Goal: Complete application form: Complete application form

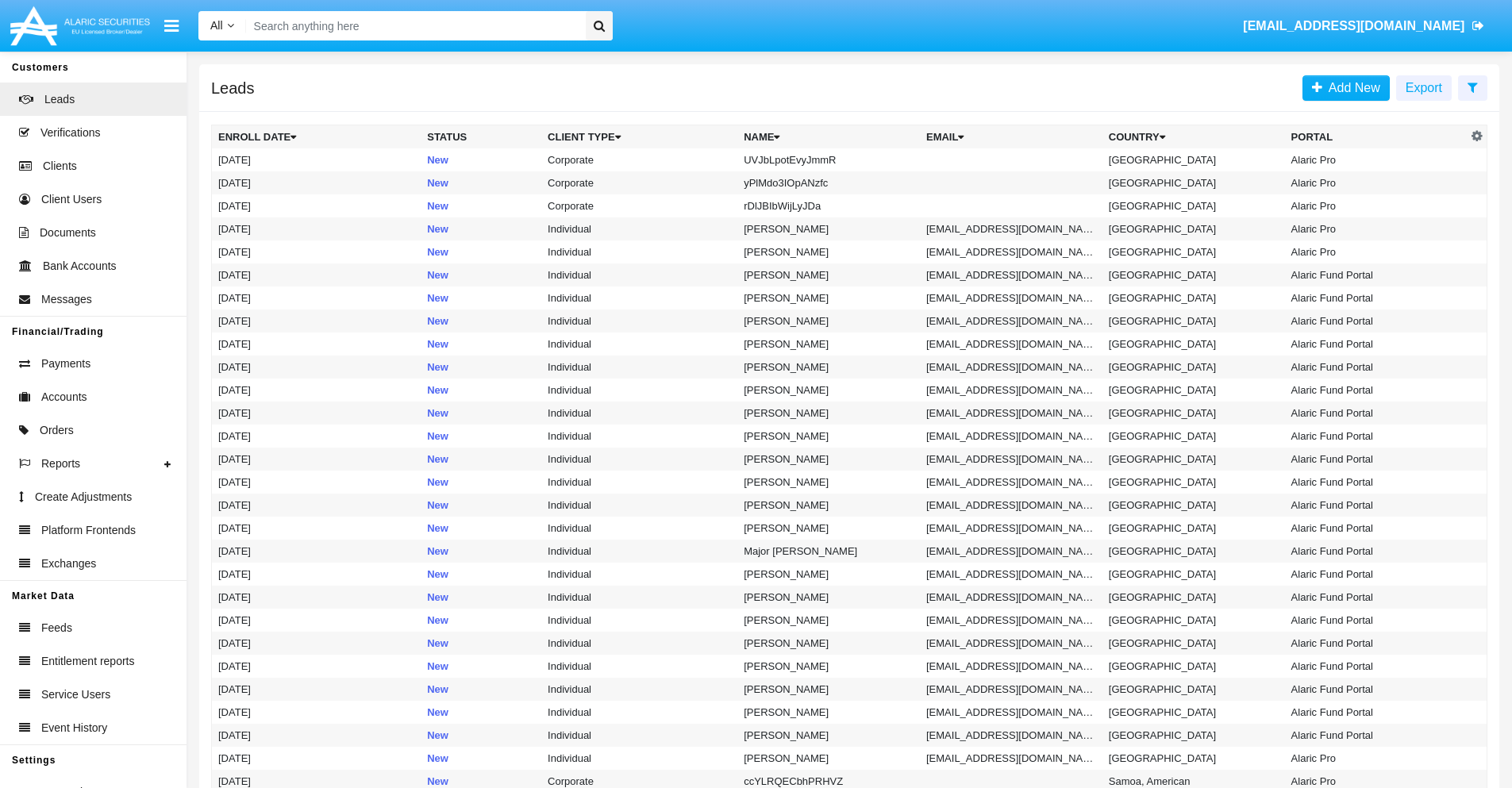
click at [1473, 87] on icon at bounding box center [1473, 88] width 10 height 13
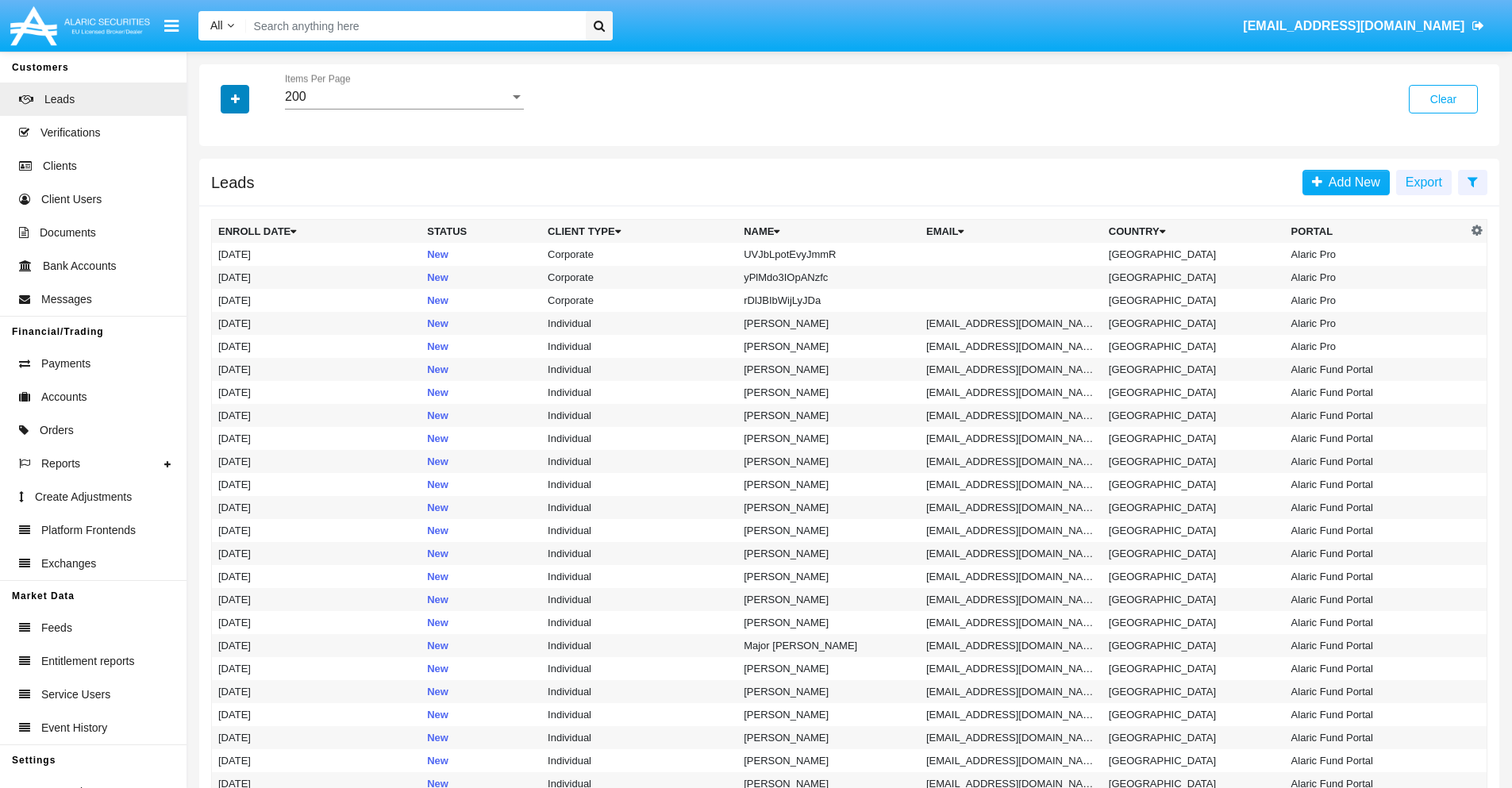
click at [235, 99] on icon "button" at bounding box center [236, 99] width 9 height 11
click at [248, 178] on span "Name" at bounding box center [248, 177] width 34 height 19
click at [218, 184] on input "Name" at bounding box center [218, 184] width 1 height 1
checkbox input "true"
click at [235, 99] on icon "button" at bounding box center [236, 99] width 9 height 11
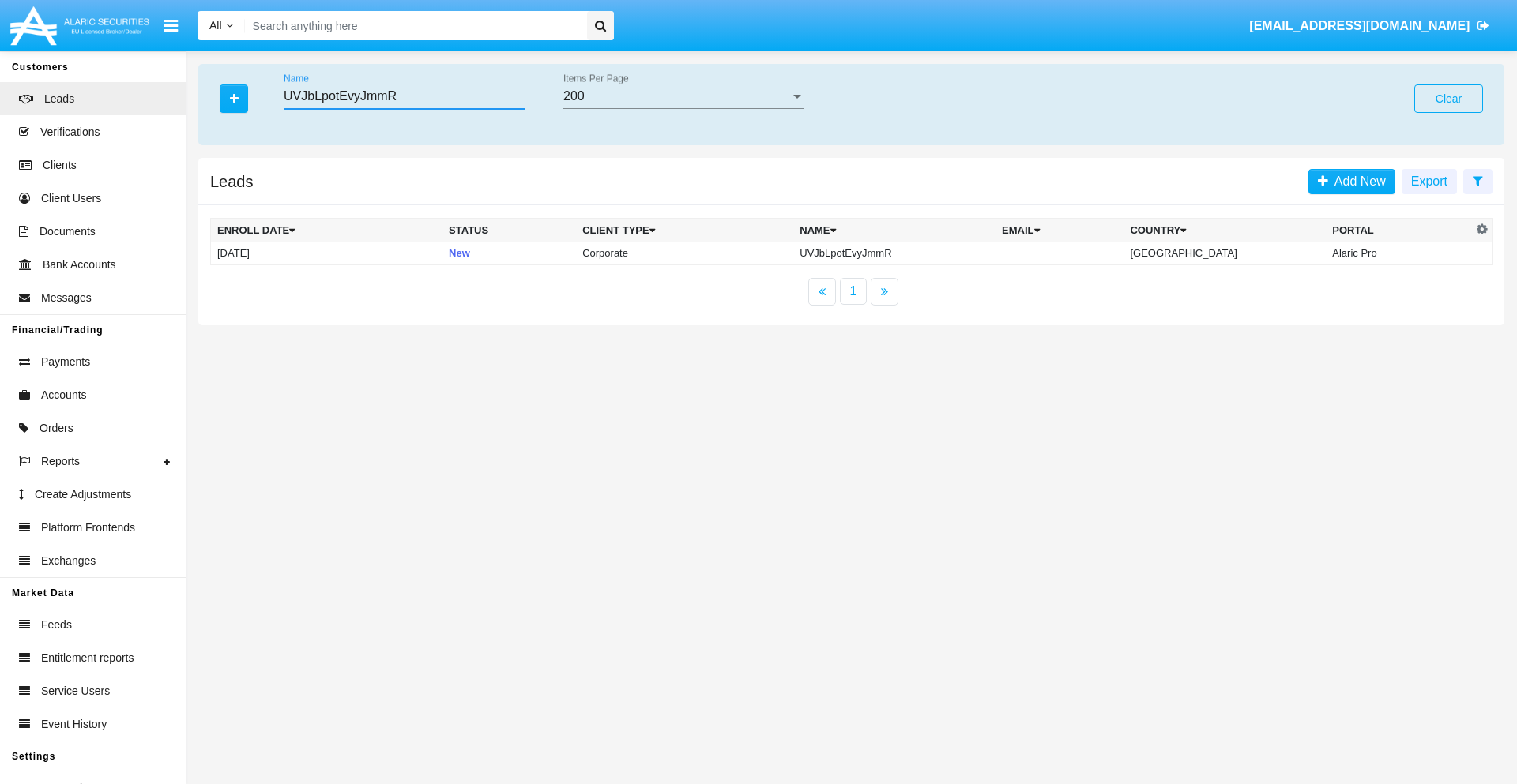
type input "UVJbLpotEvyJmmR"
click at [908, 253] on td "UVJbLpotEvyJmmR" at bounding box center [895, 254] width 202 height 24
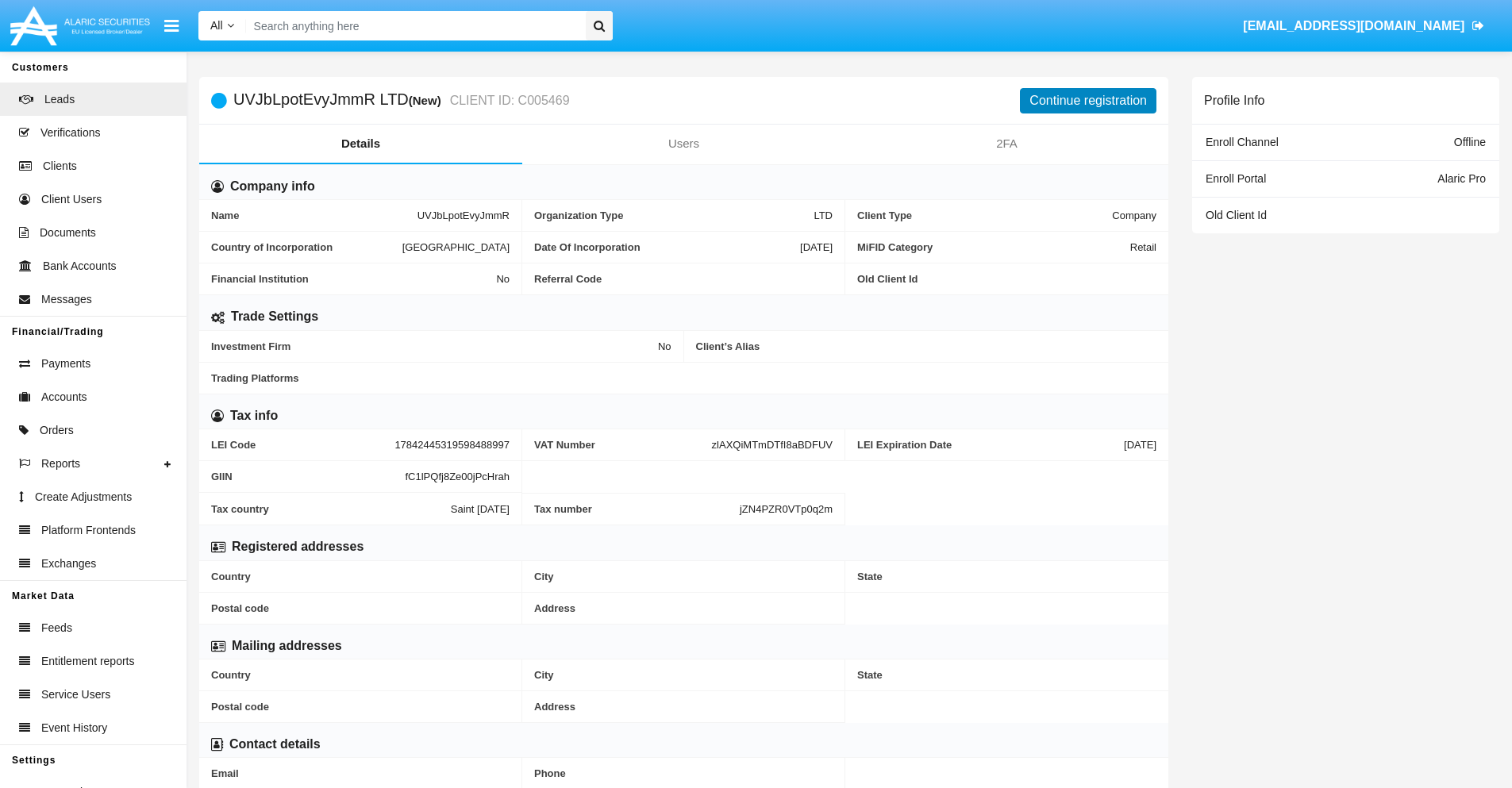
click at [1089, 100] on button "Continue registration" at bounding box center [1088, 101] width 136 height 26
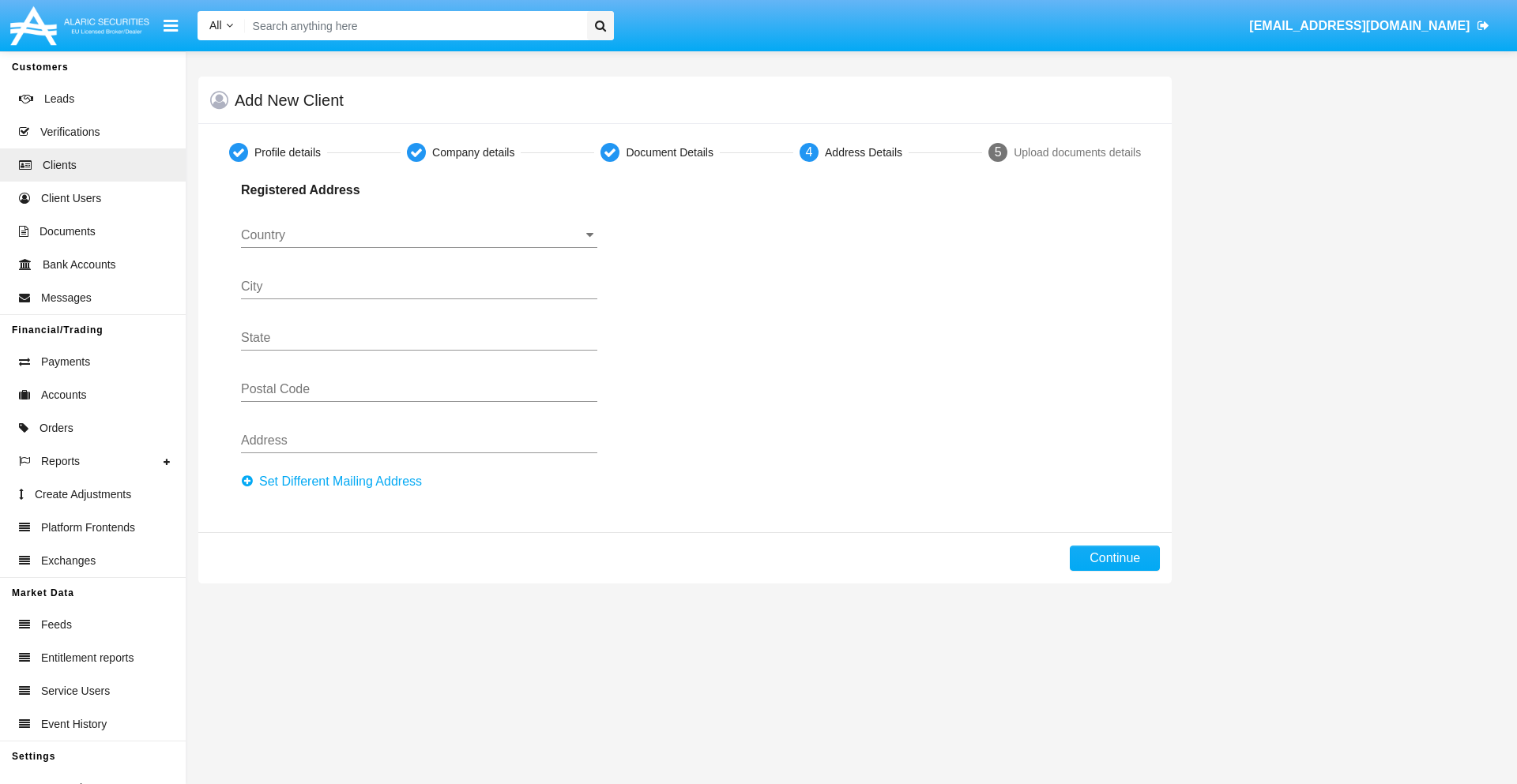
click at [336, 482] on button "Set Different Mailing Address" at bounding box center [336, 482] width 190 height 25
click at [1115, 558] on button "Continue" at bounding box center [1115, 558] width 90 height 25
click at [336, 482] on button "Set Different Mailing Address" at bounding box center [336, 482] width 190 height 25
type input "!"#$%&'()*+,-./:;<=>?@[\]^_`{|}~"
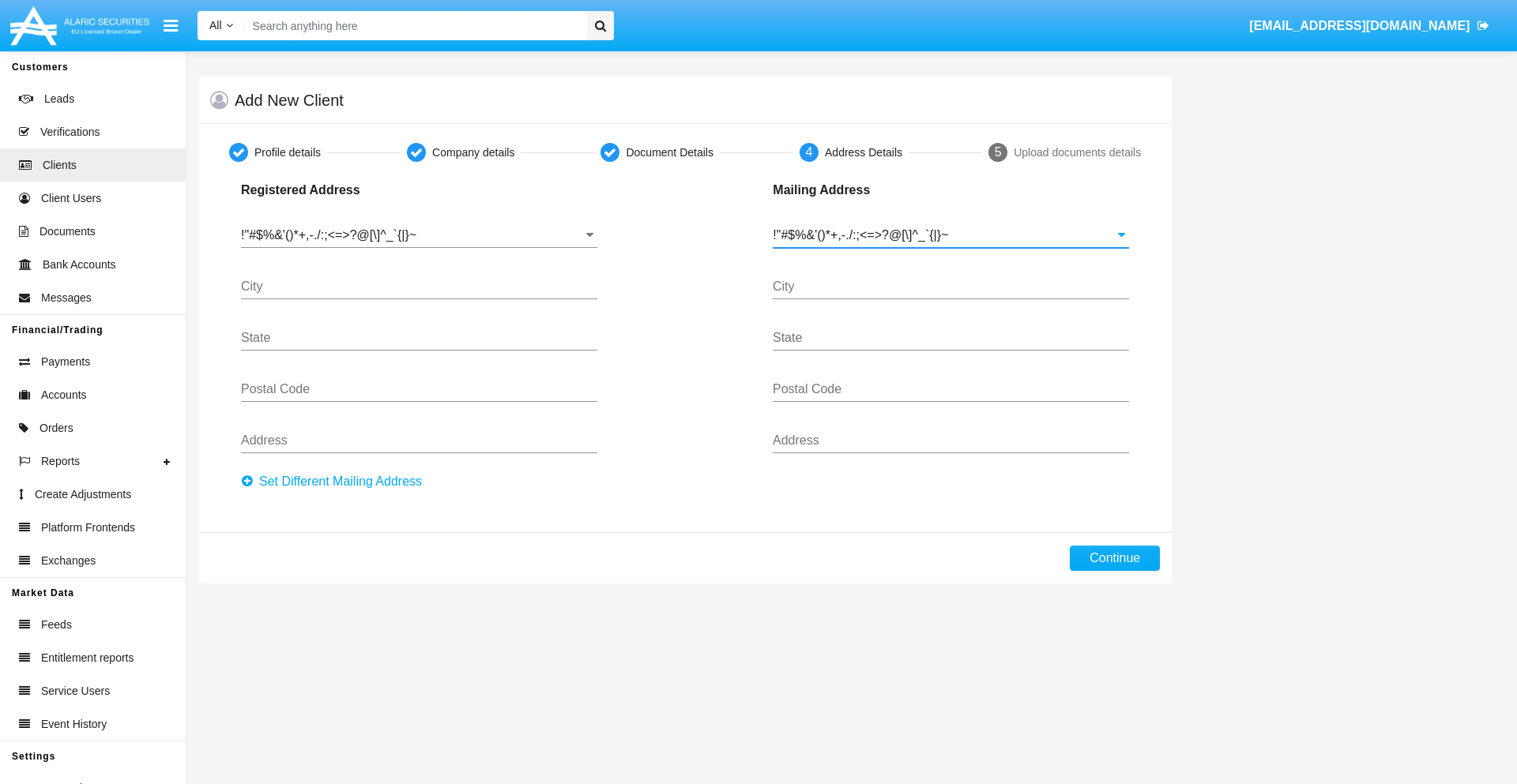
type input "!"#$%&'()*+,-./:;<=>?@[\]^_`{|}~"
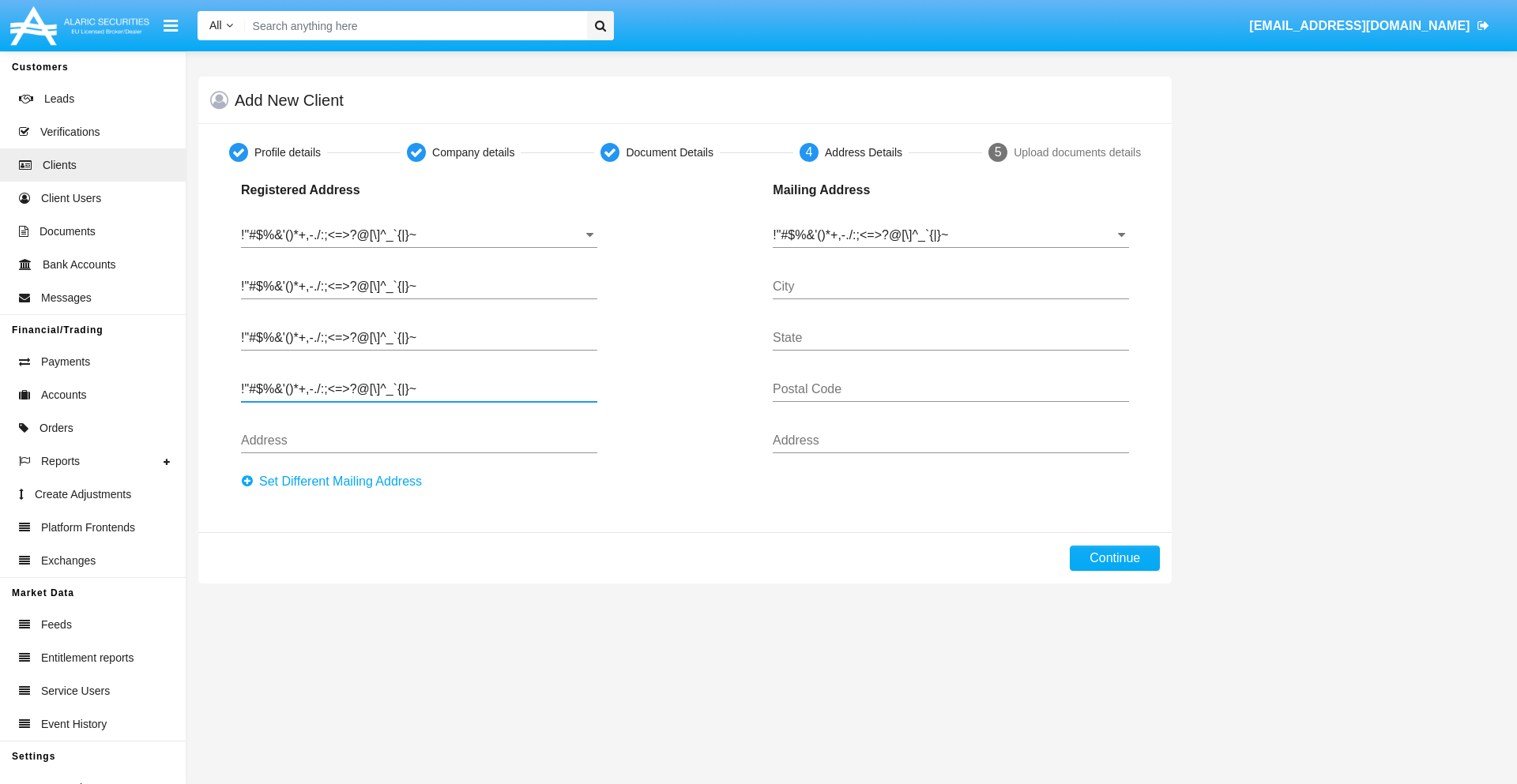
type input "!"#$%&'()*+,-./:;<=>?@[\]^_`{|}~"
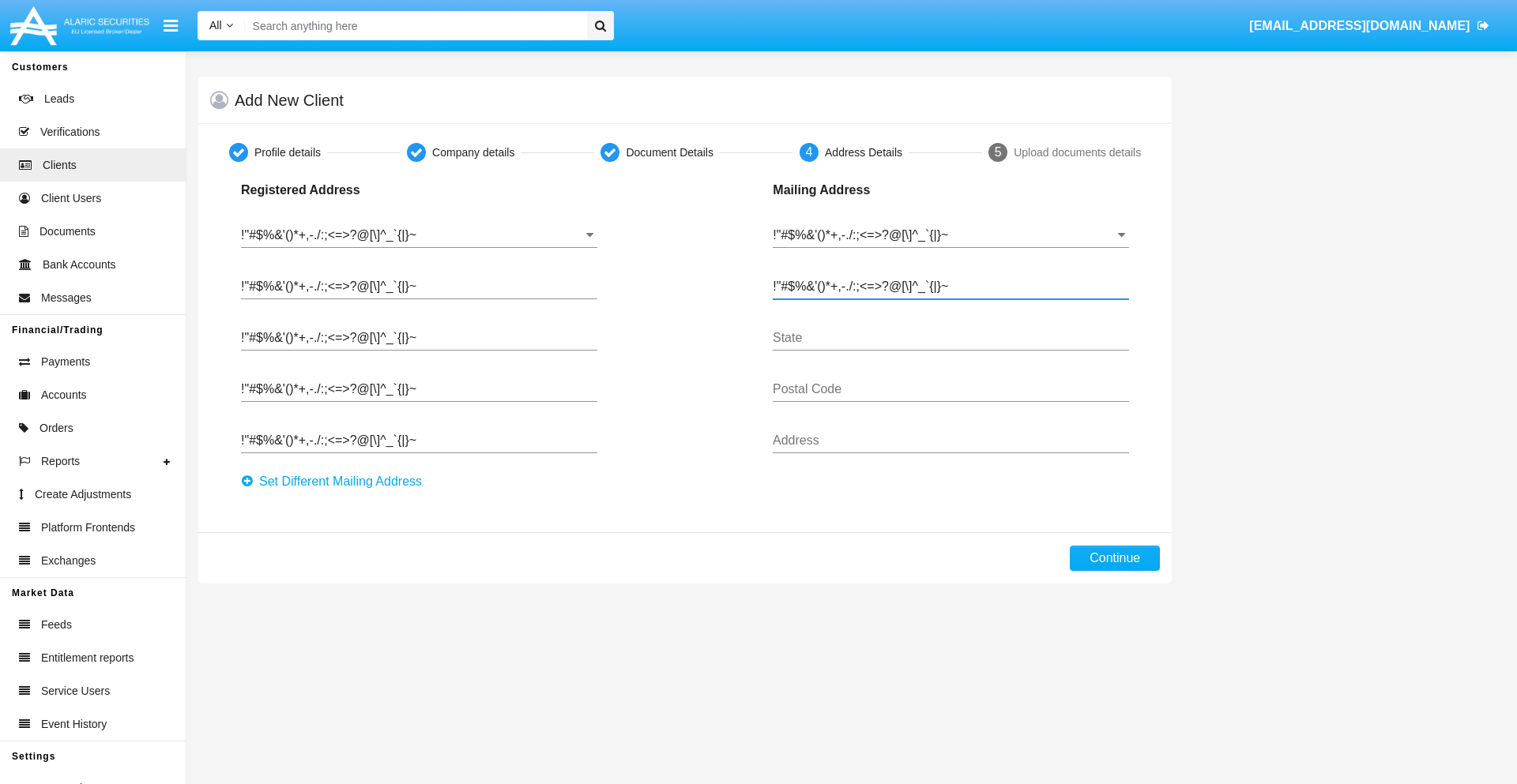
type input "!"#$%&'()*+,-./:;<=>?@[\]^_`{|}~"
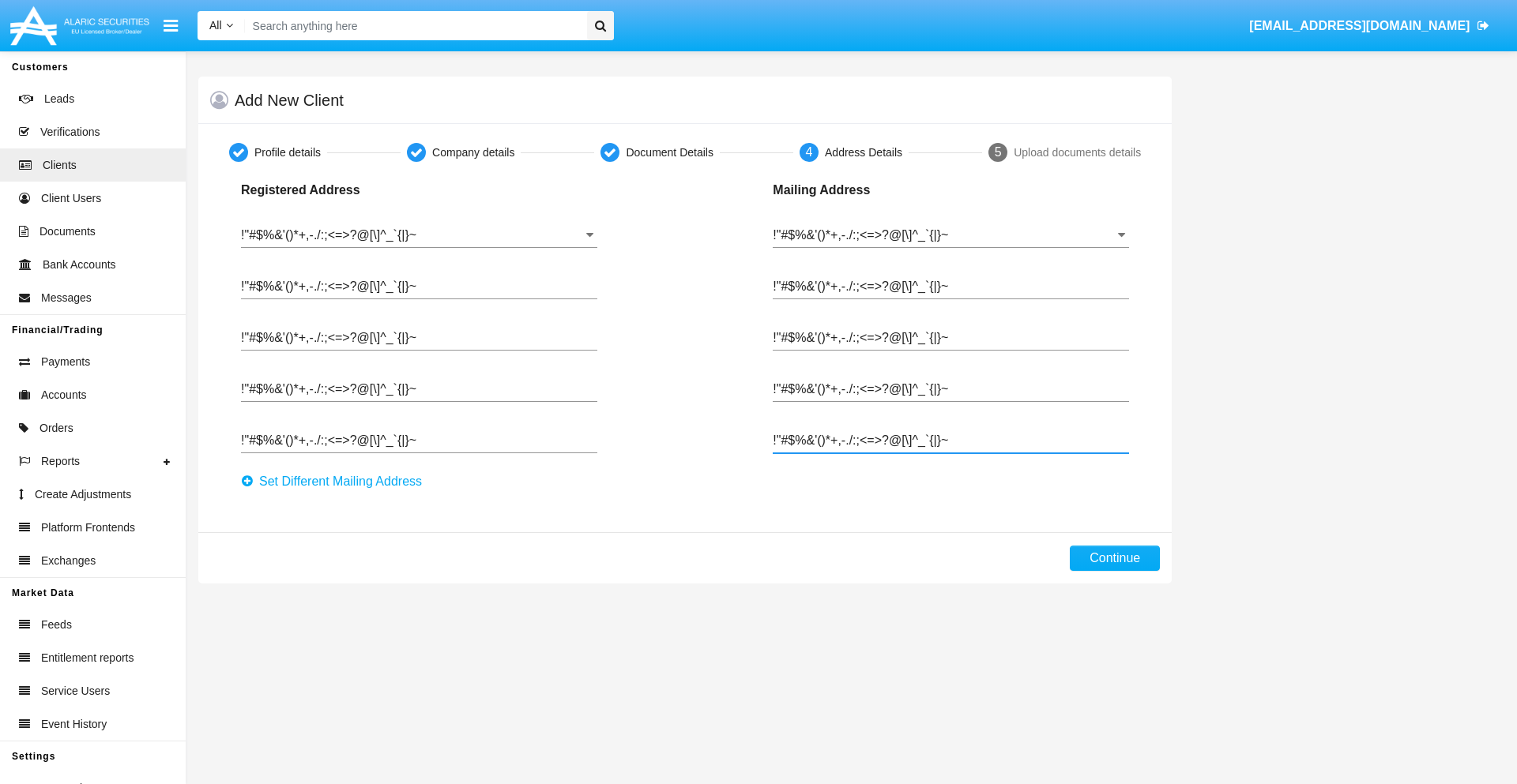
type input "!"#$%&'()*+,-./:;<=>?@[\]^_`{|}~"
click at [1115, 558] on button "Continue" at bounding box center [1115, 558] width 90 height 25
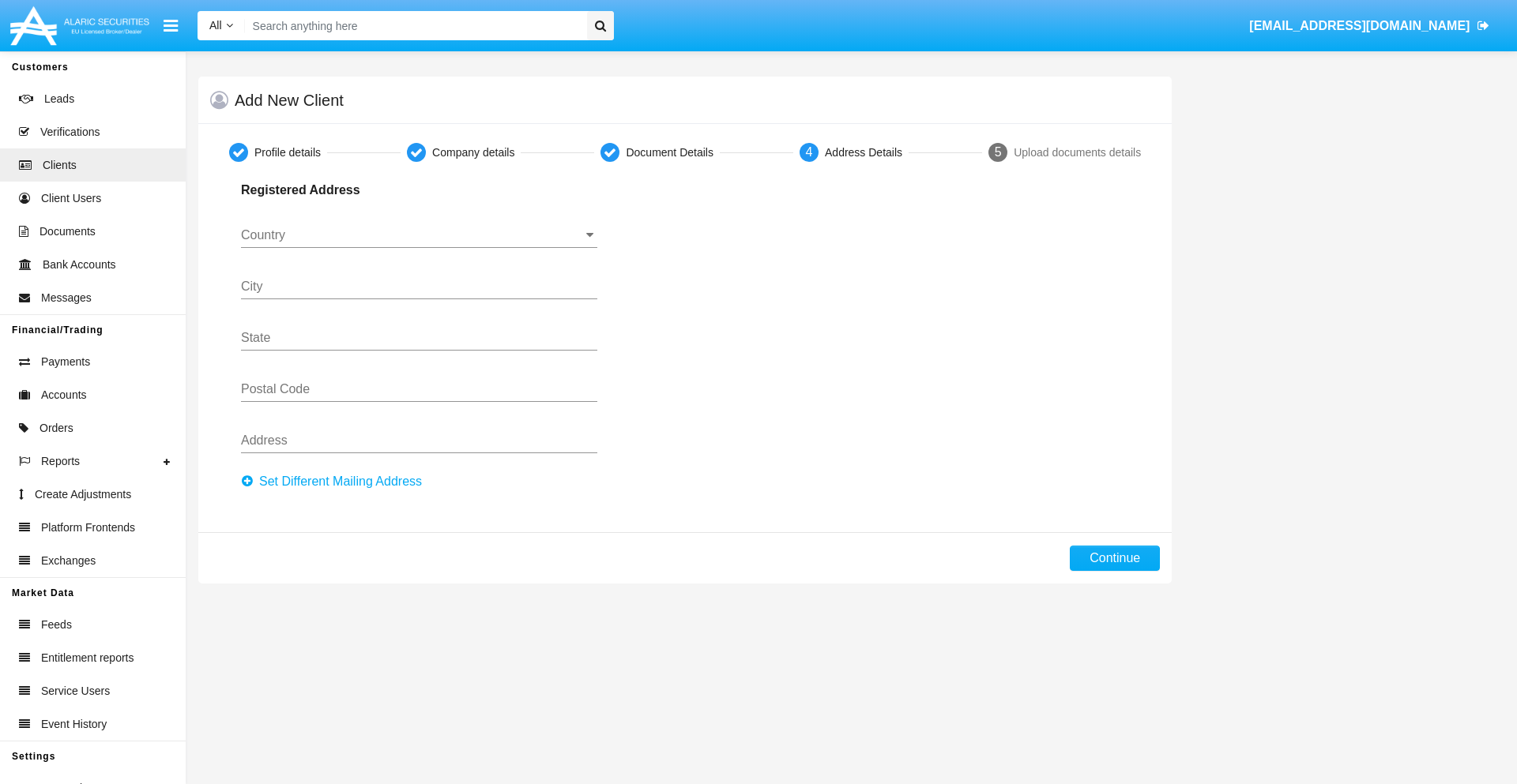
click at [336, 482] on button "Set Different Mailing Address" at bounding box center [336, 482] width 190 height 25
type input "0123456789"
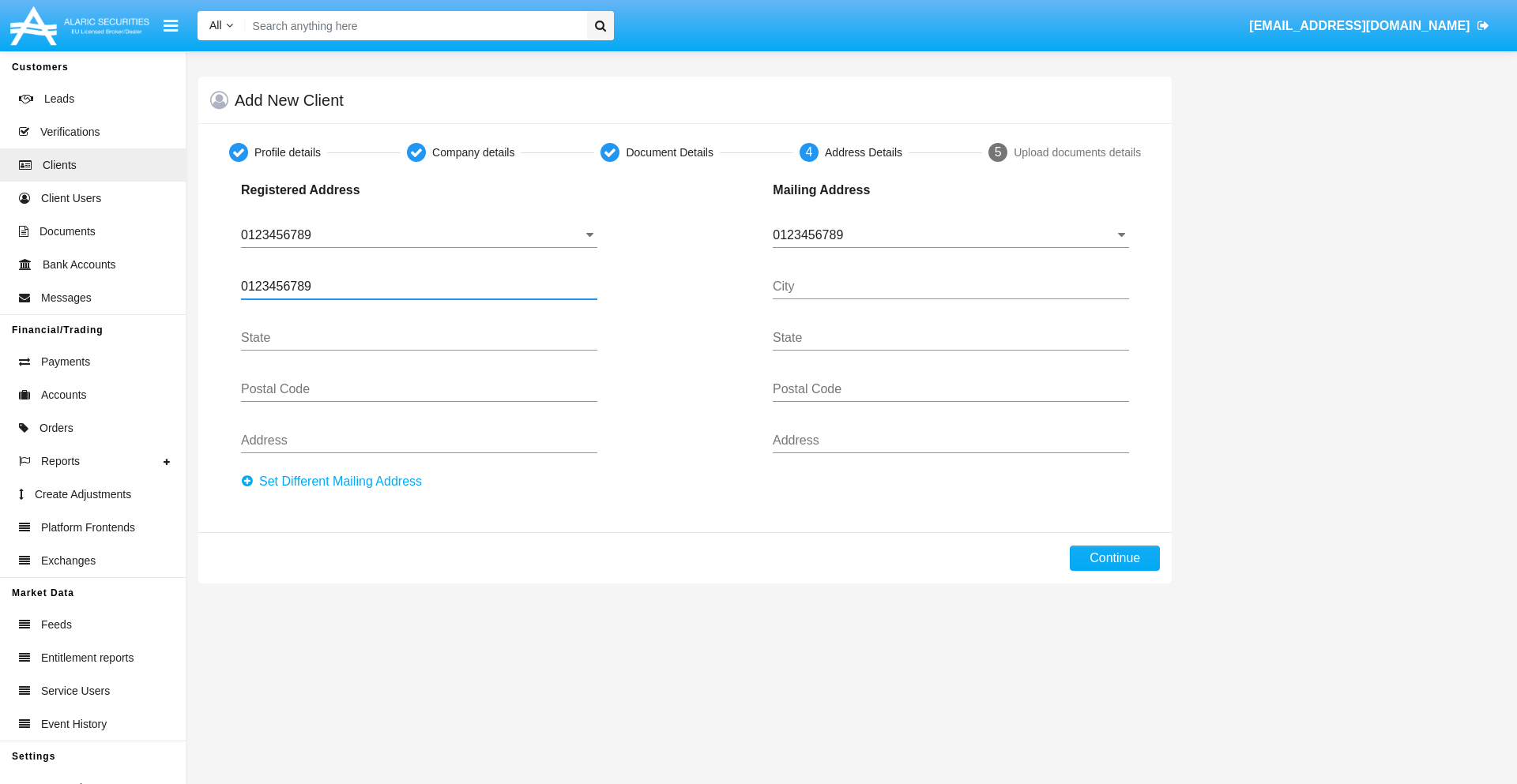
type input "0123456789"
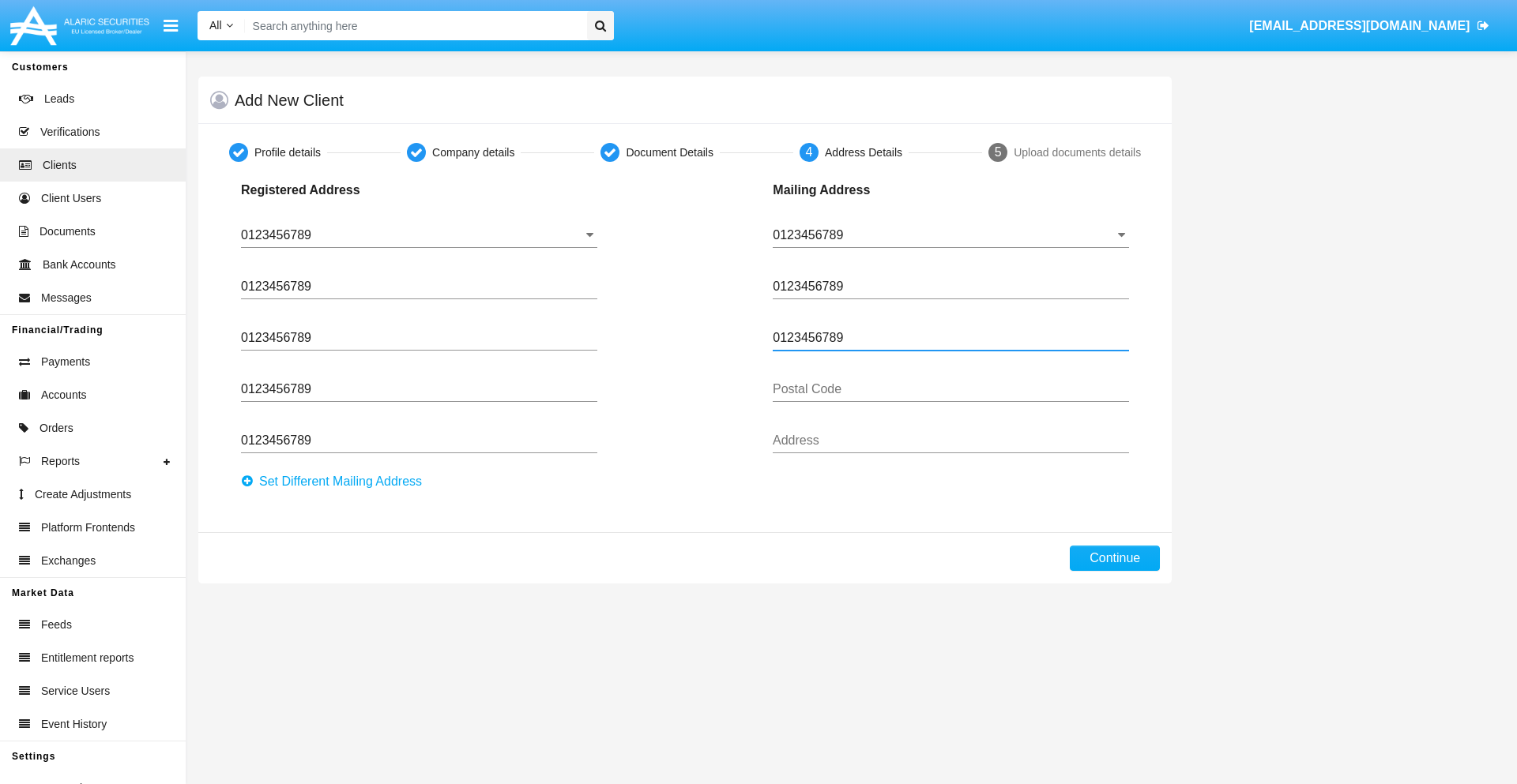
type input "0123456789"
click at [1115, 558] on button "Continue" at bounding box center [1115, 558] width 90 height 25
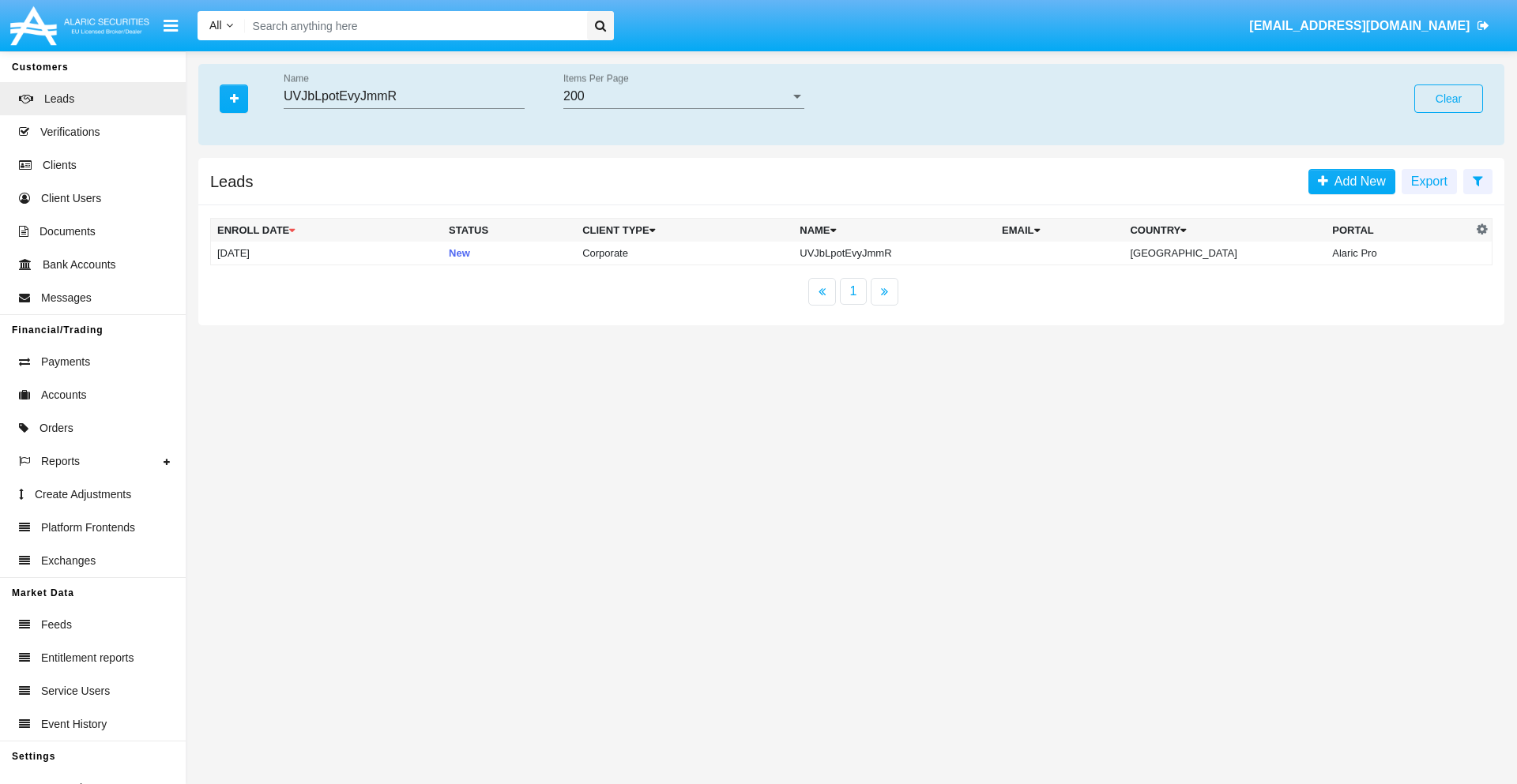
click at [1449, 99] on button "Clear" at bounding box center [1449, 98] width 69 height 28
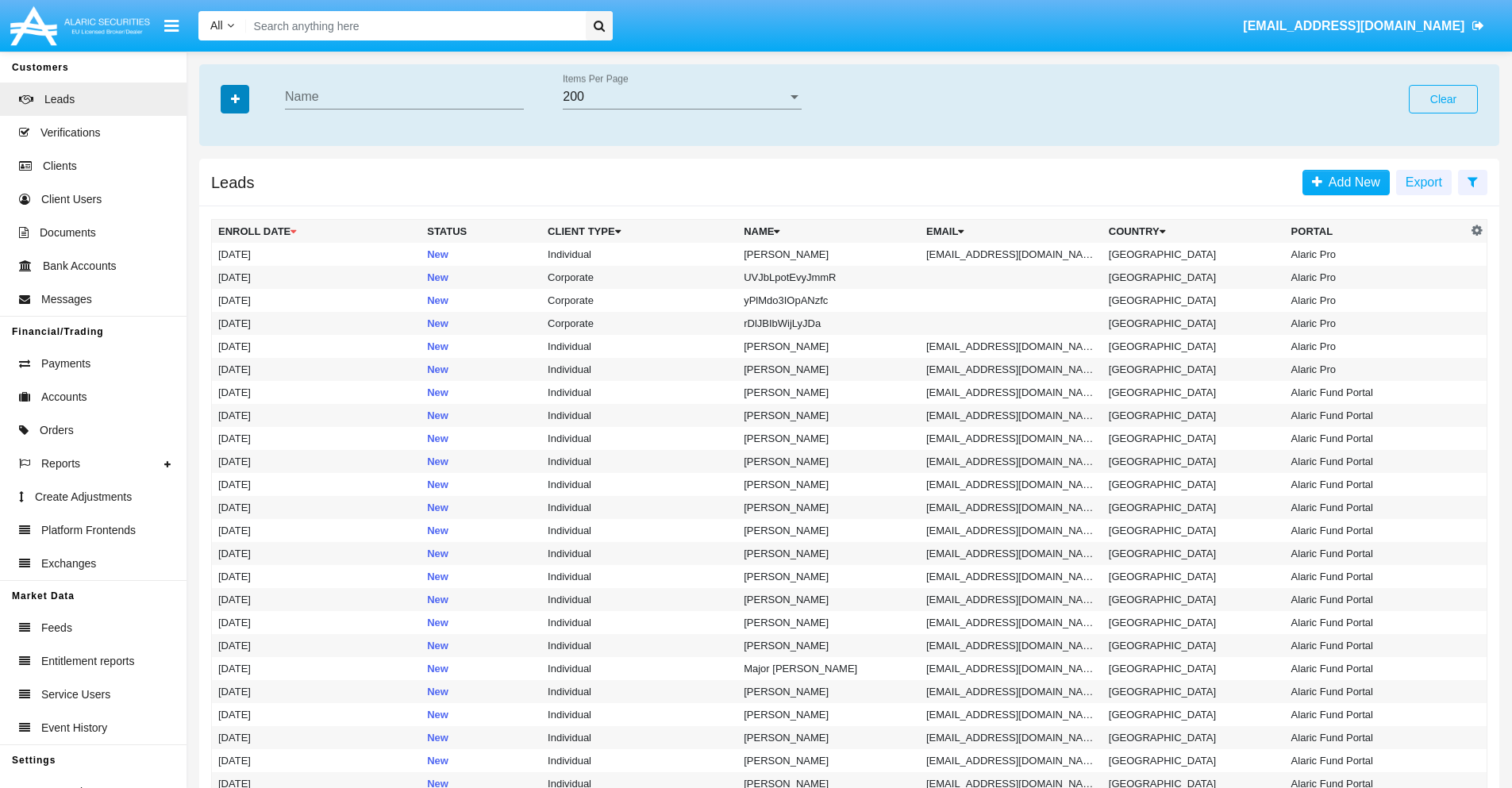
click at [235, 99] on icon "button" at bounding box center [236, 99] width 9 height 11
click at [247, 201] on span "Email" at bounding box center [247, 200] width 32 height 19
click at [218, 208] on input "Email" at bounding box center [218, 208] width 1 height 1
checkbox input "true"
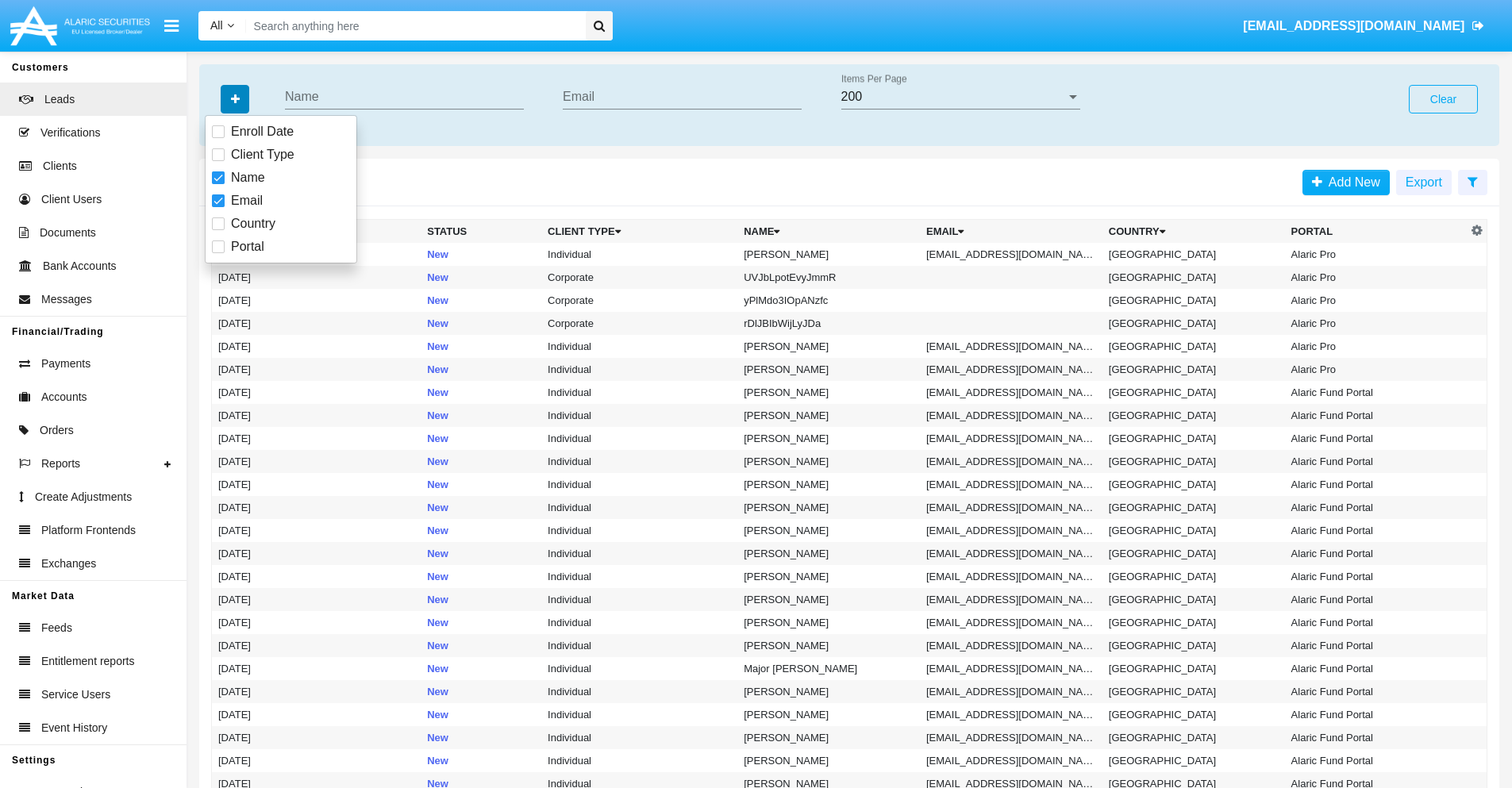
click at [235, 99] on icon "button" at bounding box center [236, 99] width 9 height 11
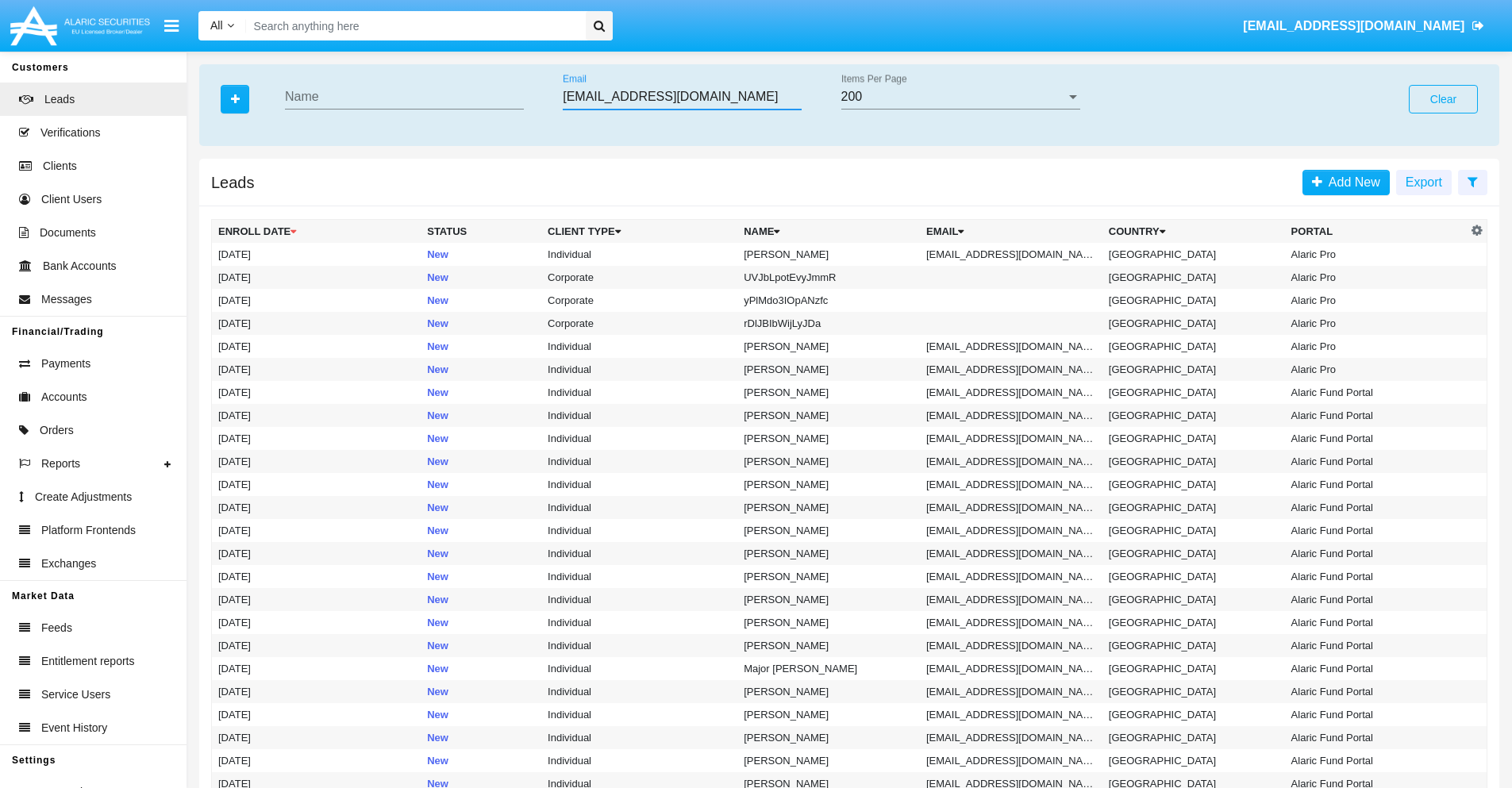
type input "6e3nqjek@wrqmyzg2h.net"
click at [1017, 254] on td "6e3nqjek@wrqmyzg2h.net" at bounding box center [1012, 254] width 183 height 23
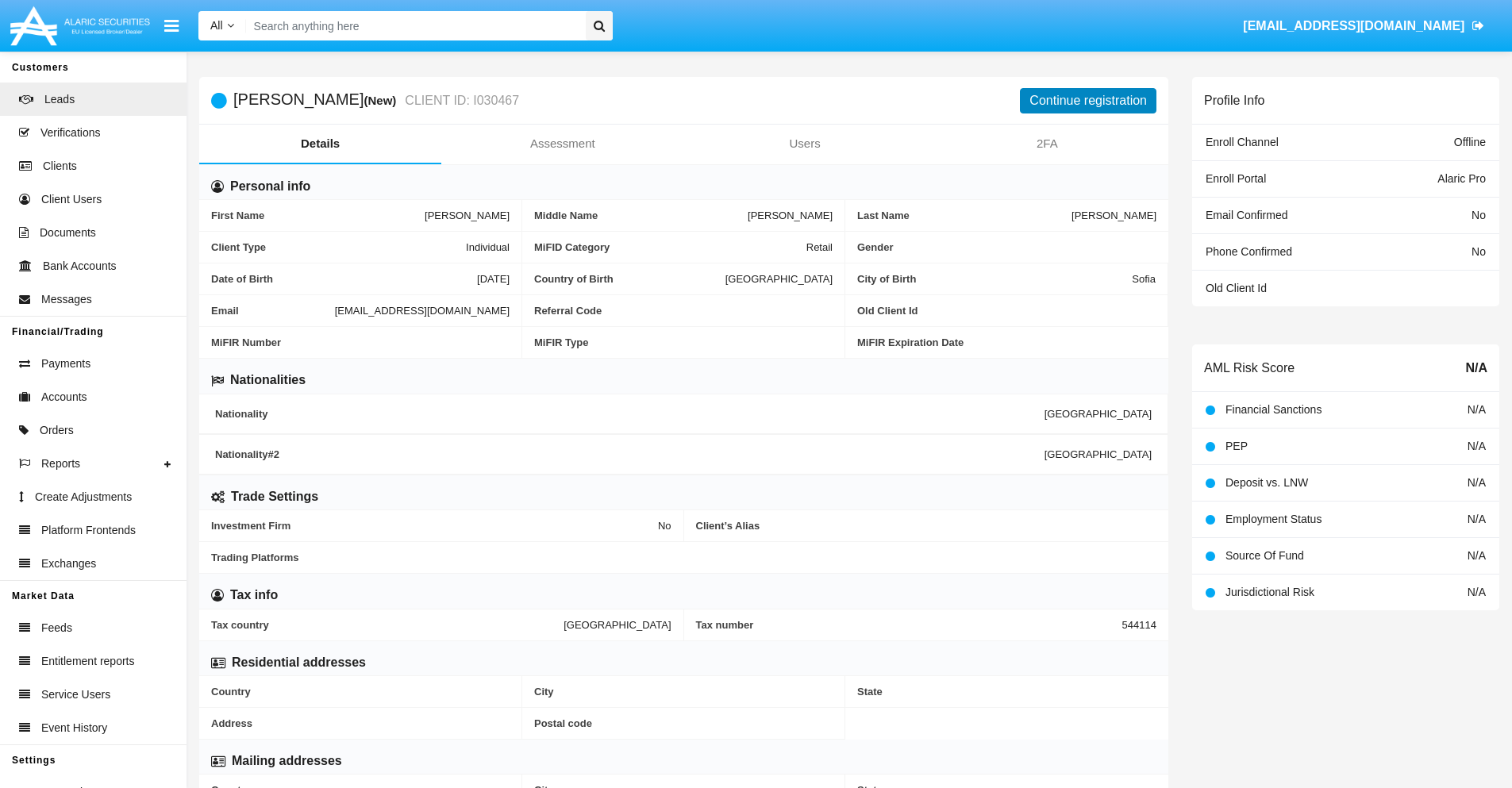
click at [1089, 100] on button "Continue registration" at bounding box center [1088, 101] width 136 height 26
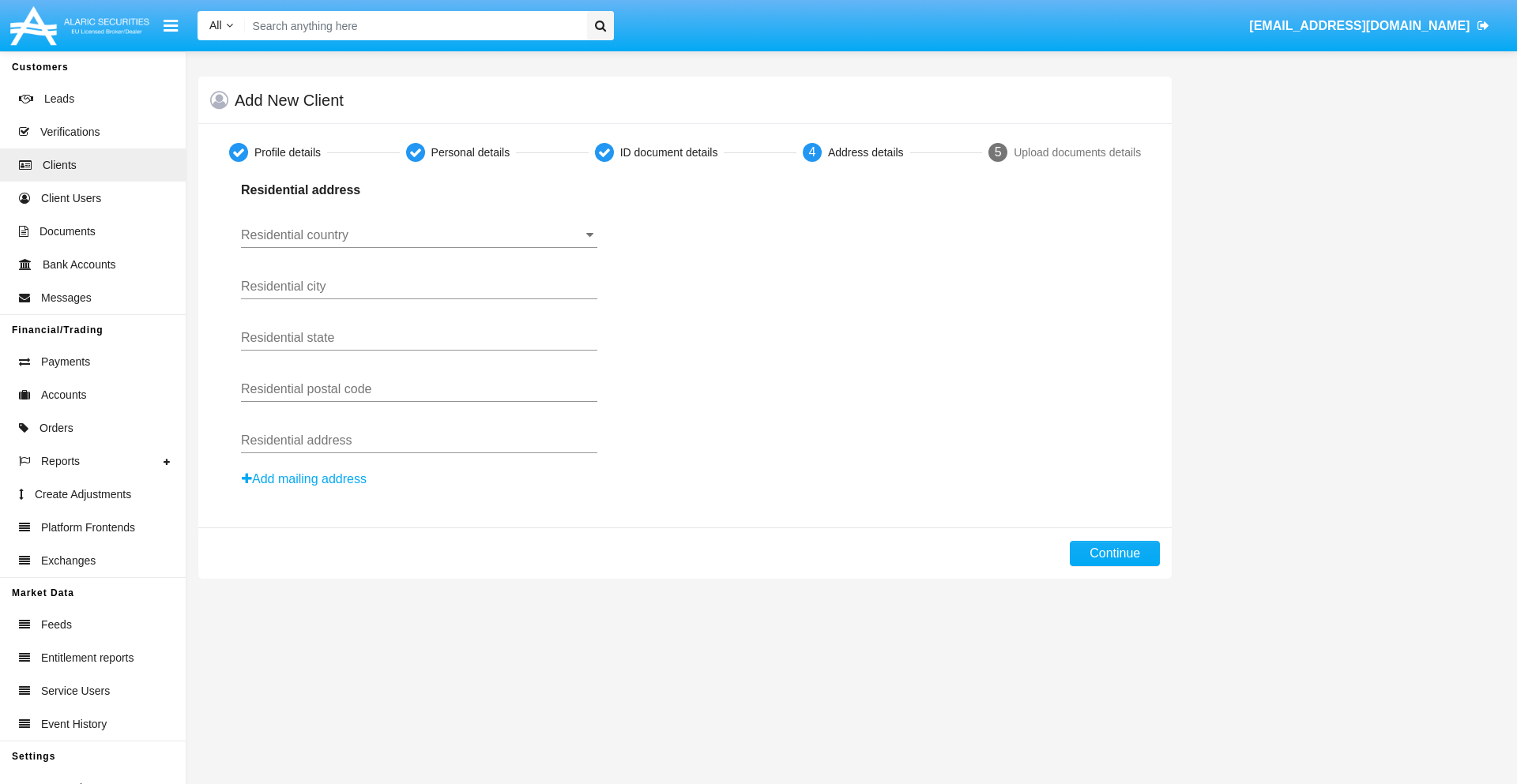
click at [305, 479] on button "Add mailing address" at bounding box center [304, 479] width 126 height 21
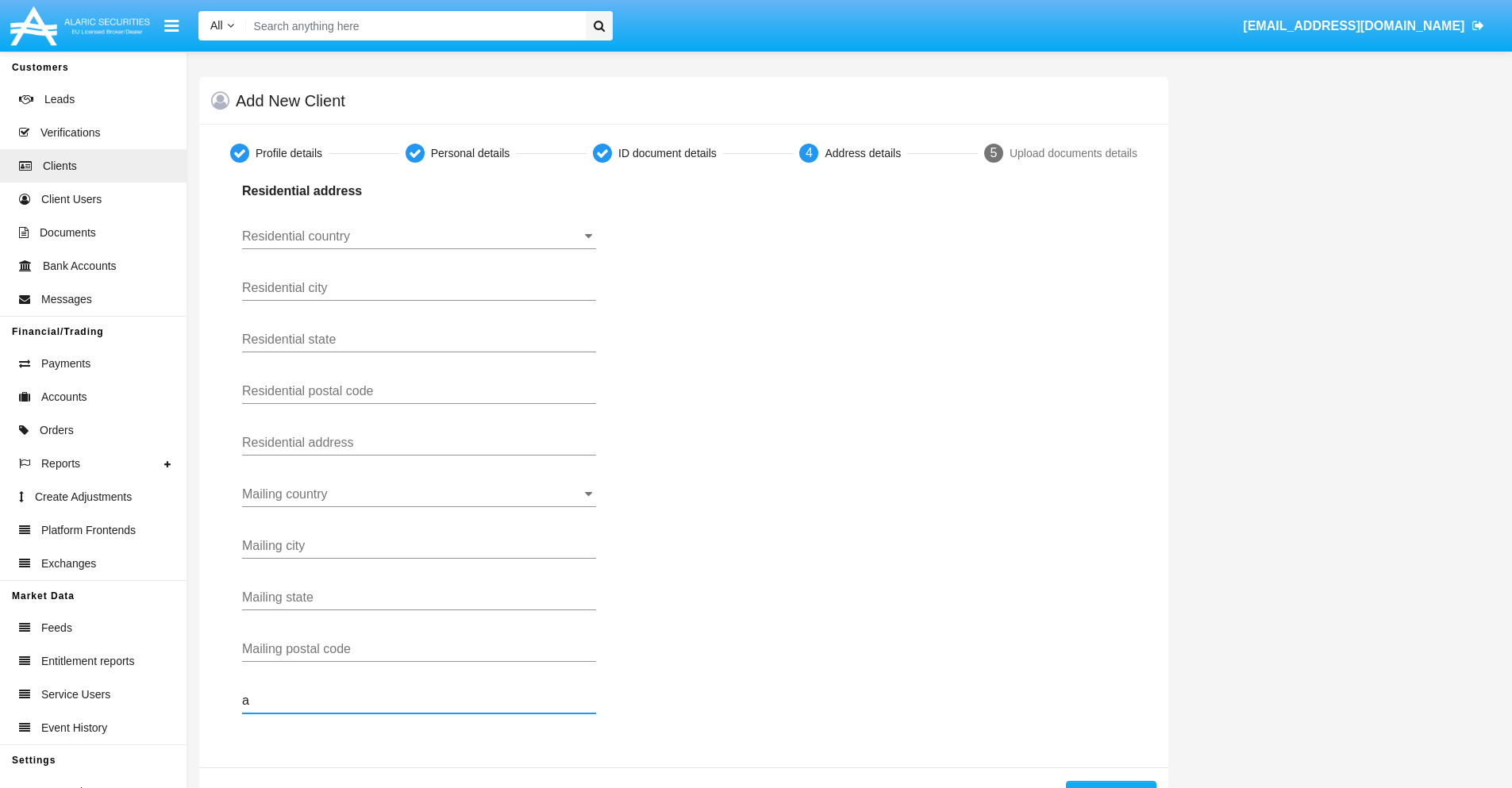
type input "a"
click at [1111, 784] on button "Continue" at bounding box center [1111, 794] width 91 height 26
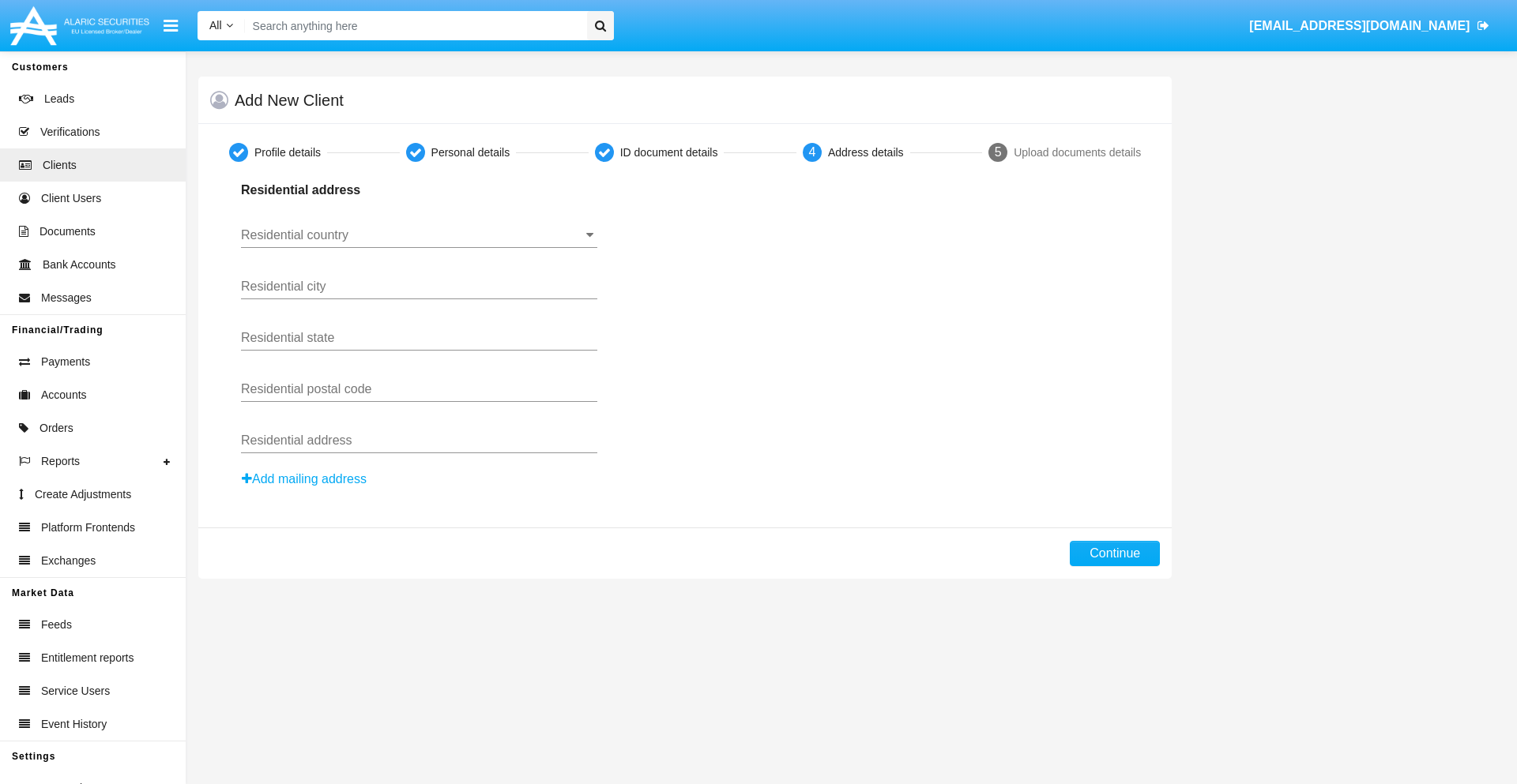
click at [305, 479] on button "Add mailing address" at bounding box center [304, 479] width 126 height 21
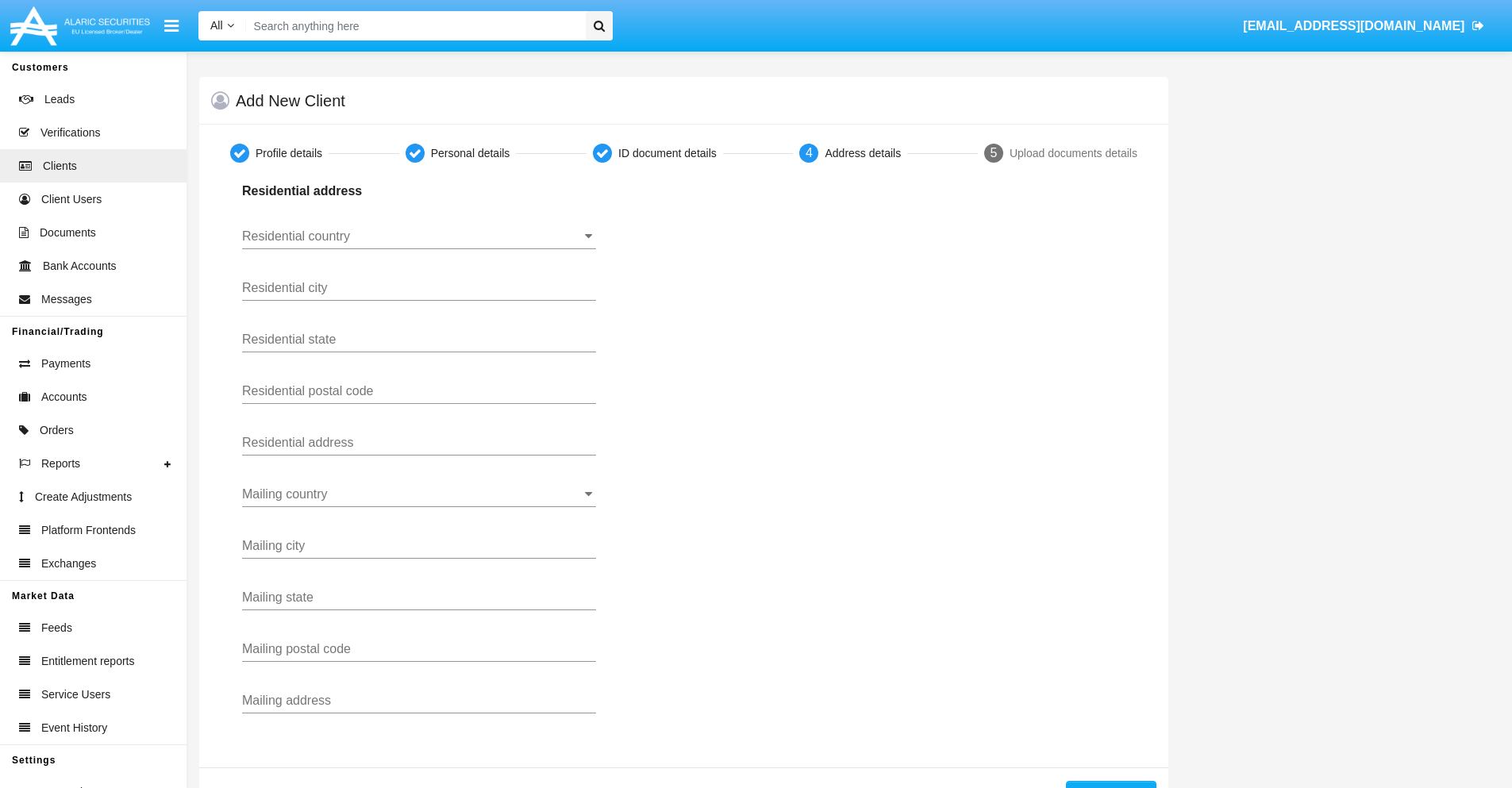
scroll to position [57, 0]
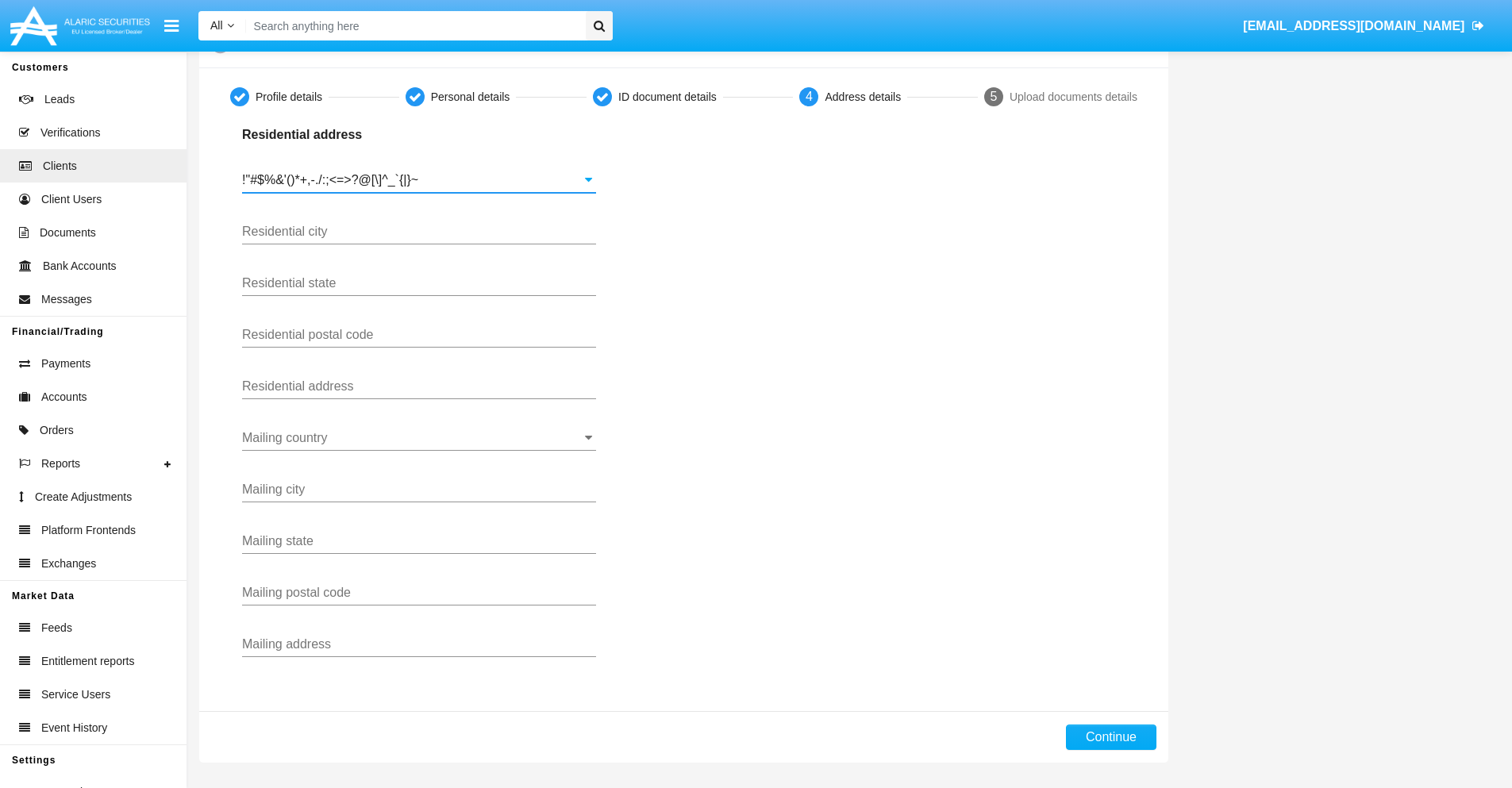
type input "!"#$%&'()*+,-./:;<=>?@[\]^_`{|}~"
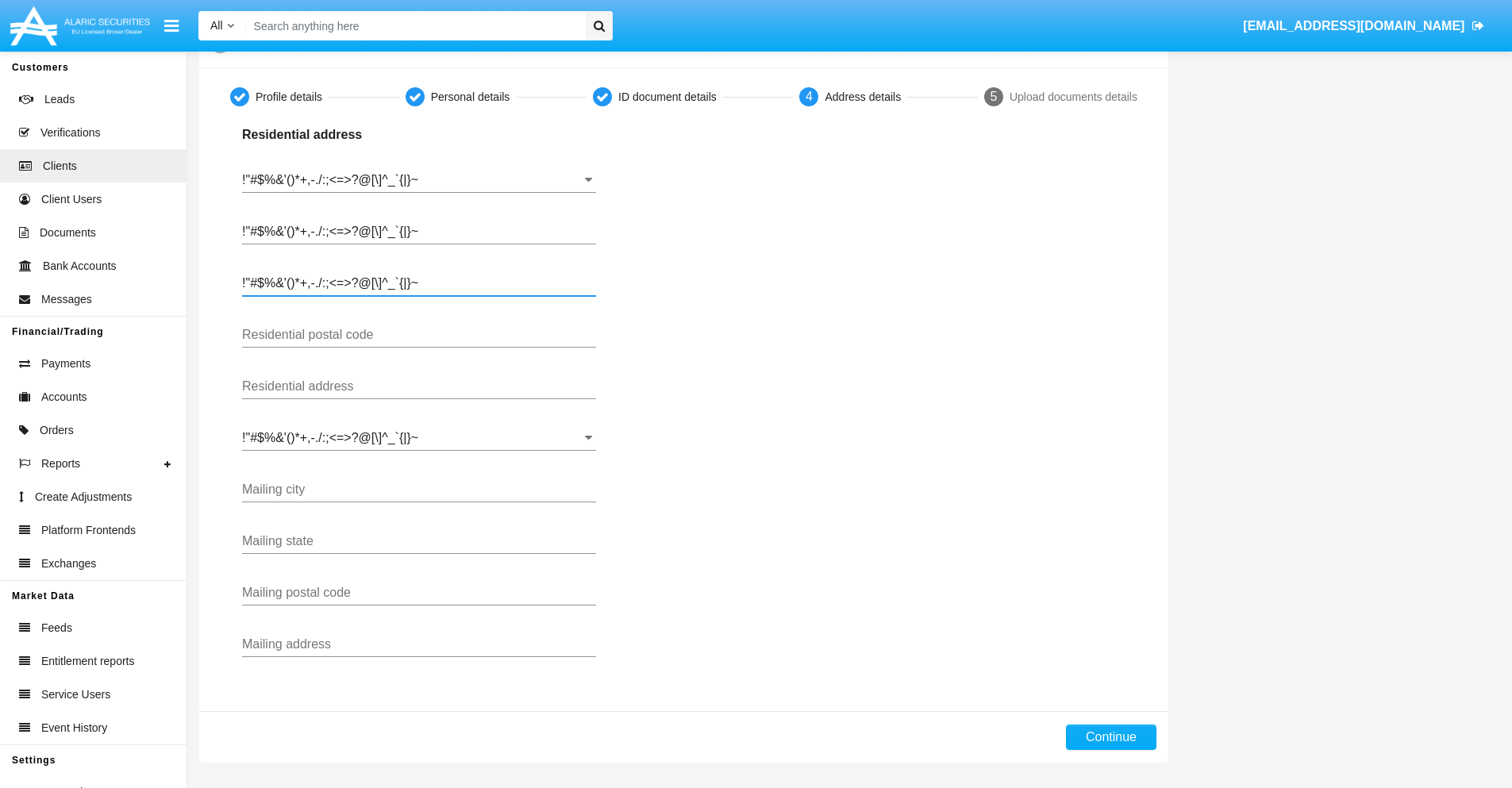
type input "!"#$%&'()*+,-./:;<=>?@[\]^_`{|}~"
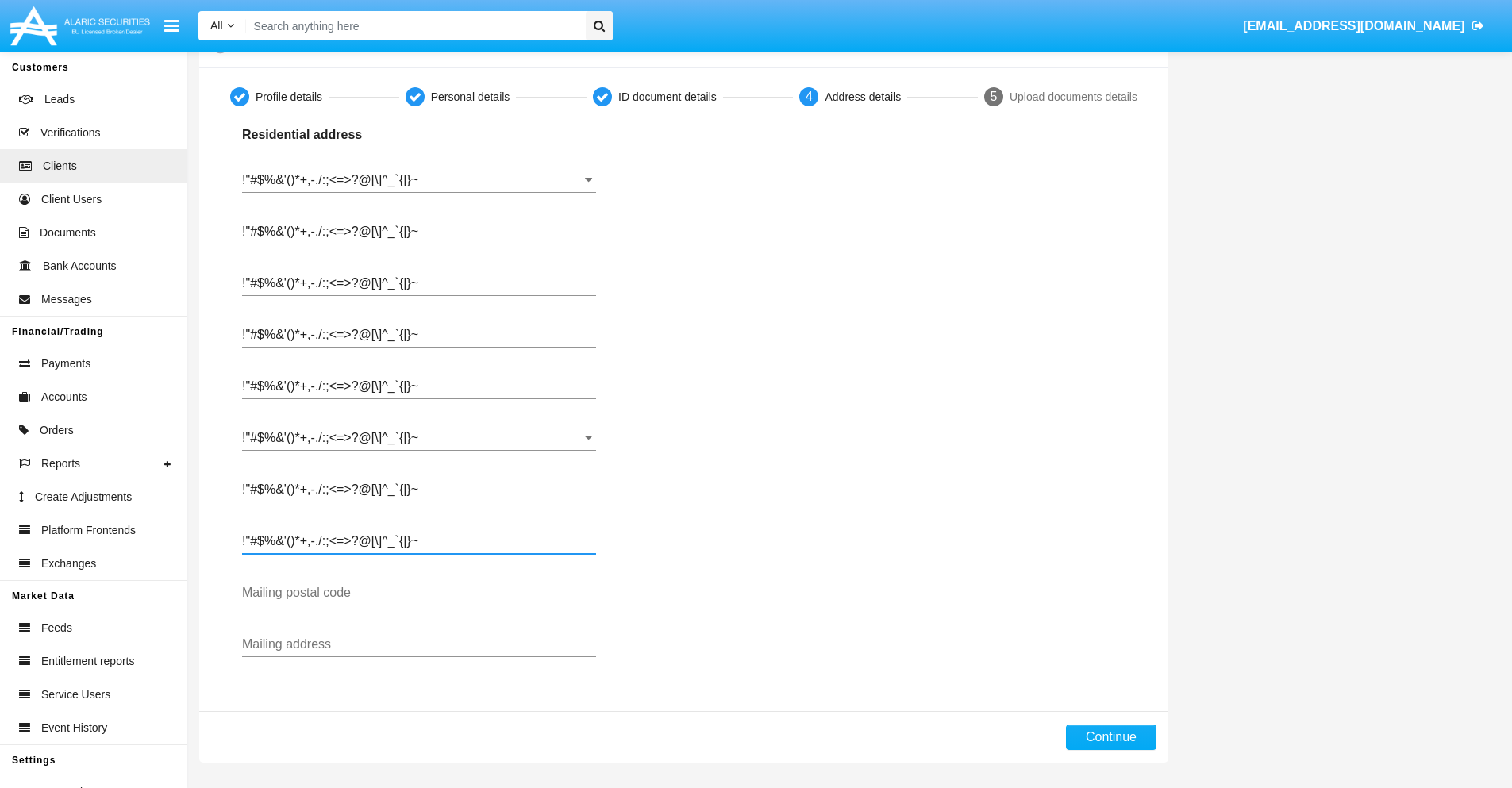
type input "!"#$%&'()*+,-./:;<=>?@[\]^_`{|}~"
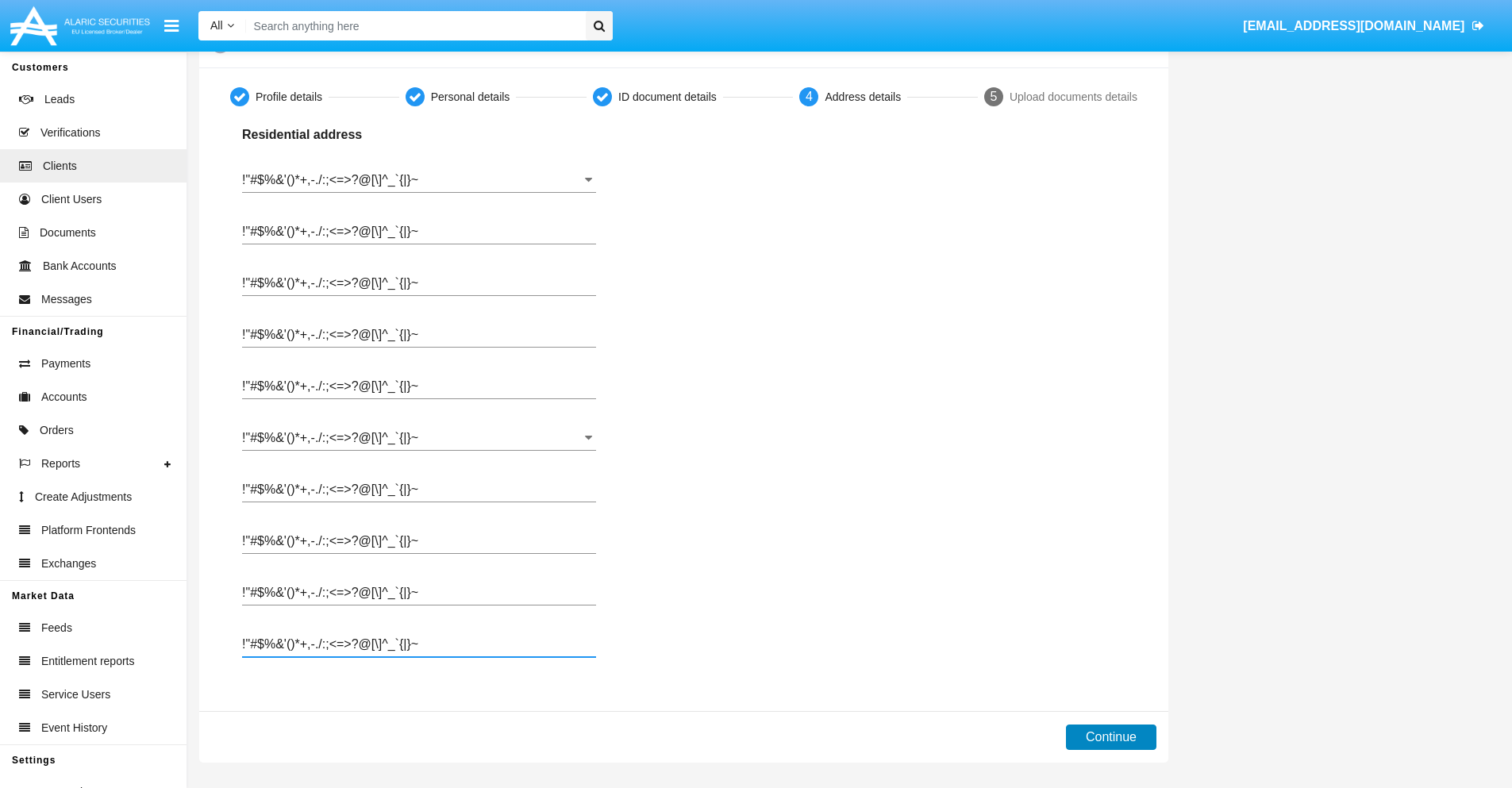
click at [1111, 738] on button "Continue" at bounding box center [1111, 738] width 91 height 26
